Goal: Check status

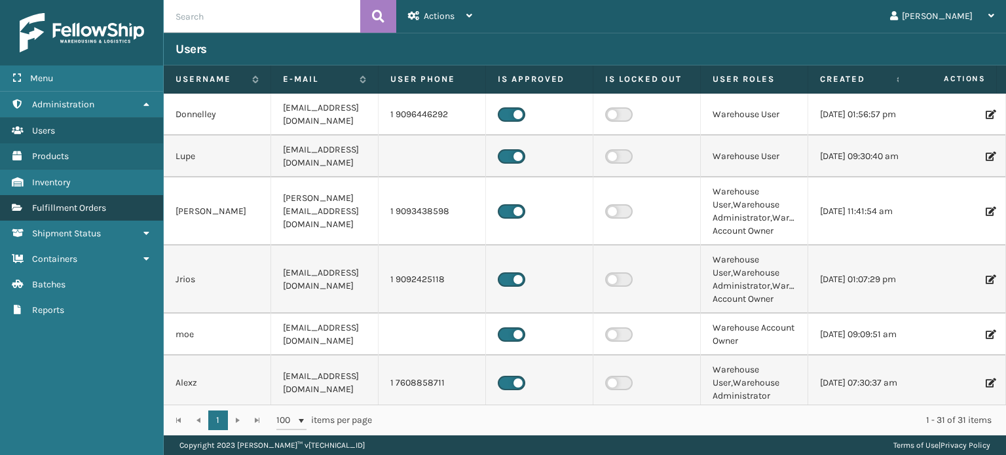
click at [102, 202] on span "Fulfillment Orders" at bounding box center [69, 207] width 74 height 11
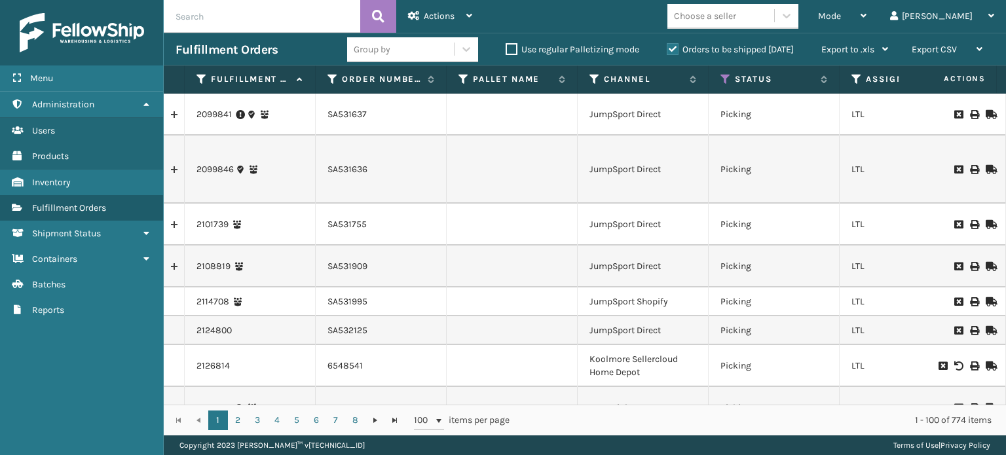
click at [301, 12] on input "text" at bounding box center [262, 16] width 196 height 33
paste input "135251"
type input "2135251"
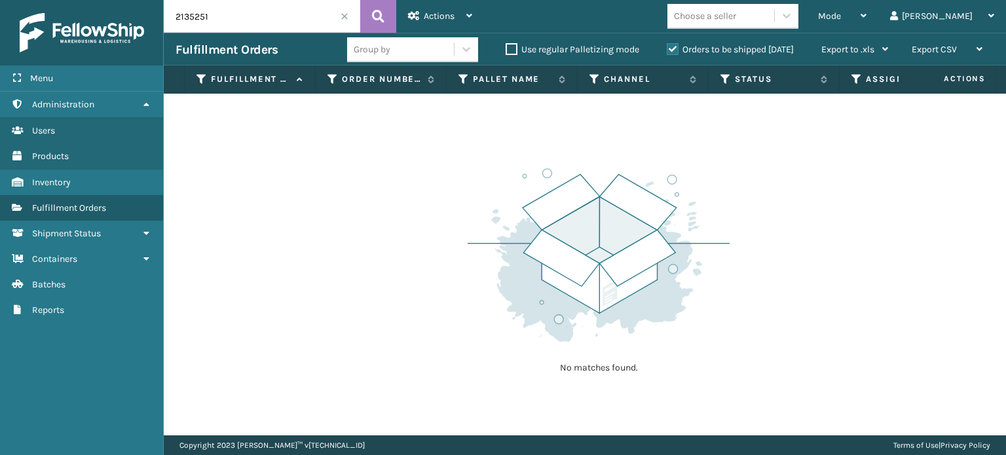
click at [673, 49] on label "Orders to be shipped [DATE]" at bounding box center [730, 49] width 127 height 11
click at [667, 49] on input "Orders to be shipped [DATE]" at bounding box center [667, 46] width 1 height 9
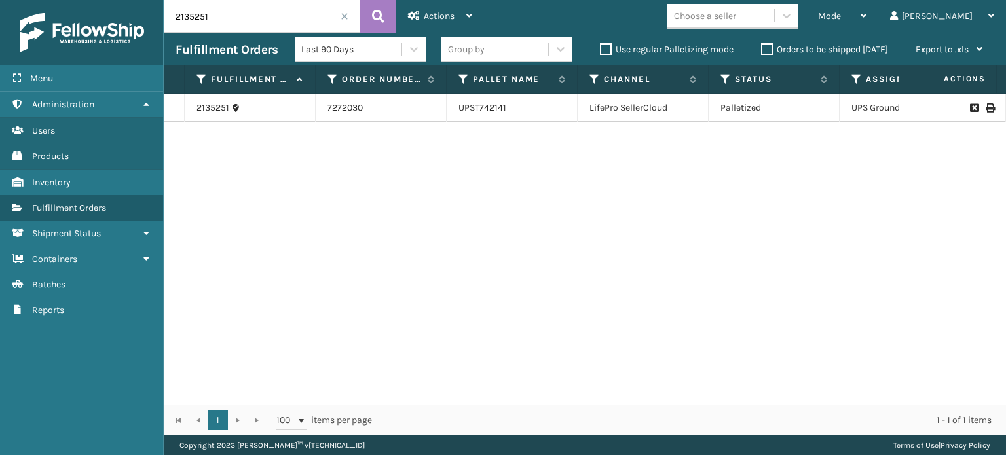
click at [985, 107] on icon at bounding box center [989, 107] width 8 height 9
